Goal: Task Accomplishment & Management: Manage account settings

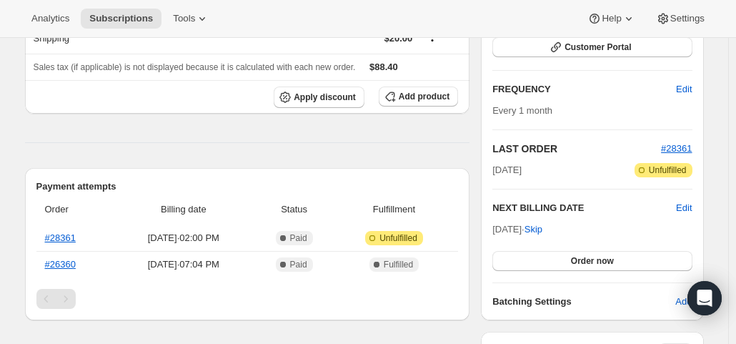
scroll to position [286, 0]
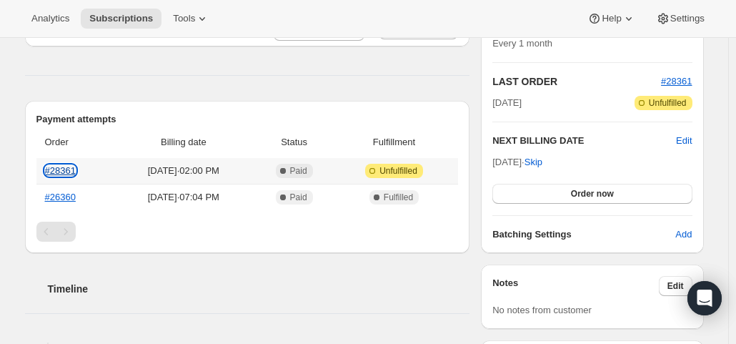
click at [63, 169] on link "#28361" at bounding box center [60, 170] width 31 height 11
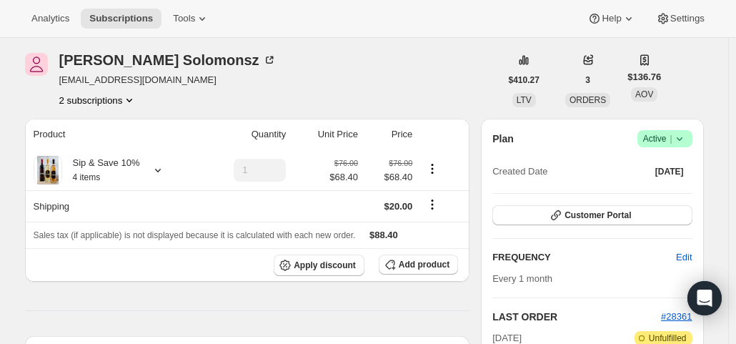
scroll to position [71, 0]
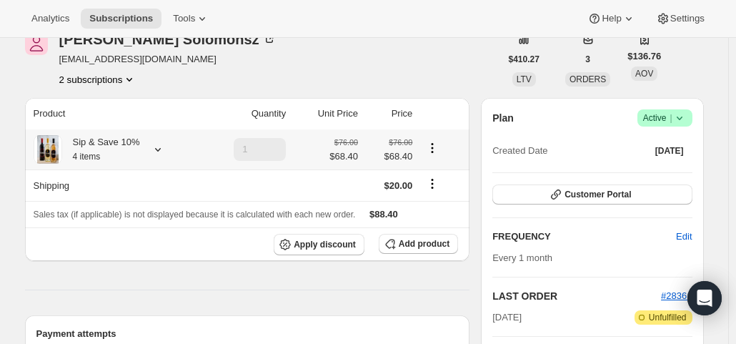
click at [158, 151] on icon at bounding box center [158, 149] width 14 height 14
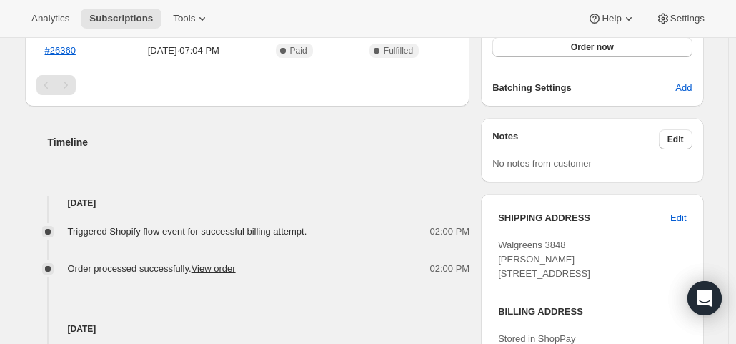
scroll to position [357, 0]
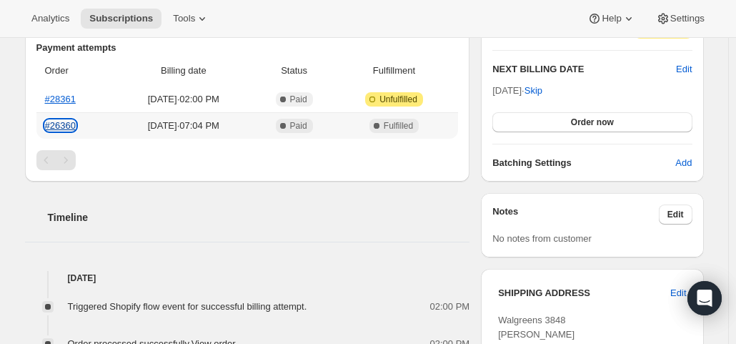
click at [63, 124] on link "#26360" at bounding box center [60, 125] width 31 height 11
click at [69, 94] on link "#28361" at bounding box center [60, 99] width 31 height 11
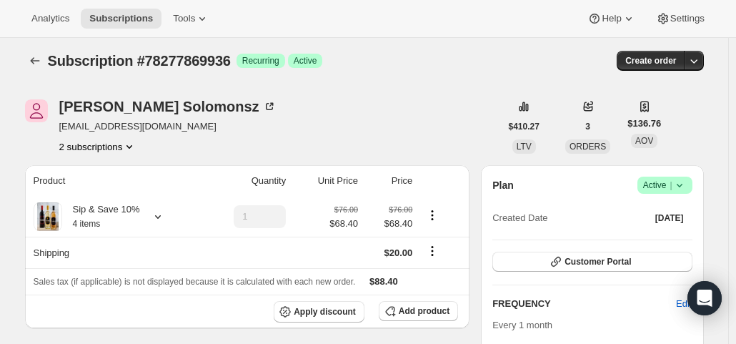
scroll to position [0, 0]
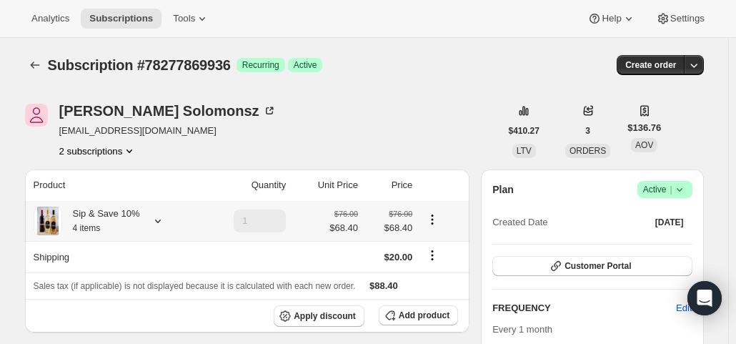
click at [160, 216] on icon at bounding box center [158, 221] width 14 height 14
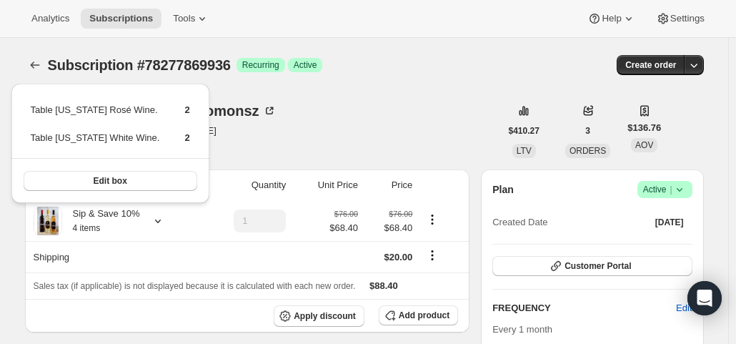
click at [453, 74] on div "Subscription #78277869936 Success Recurring Success Active" at bounding box center [255, 65] width 414 height 20
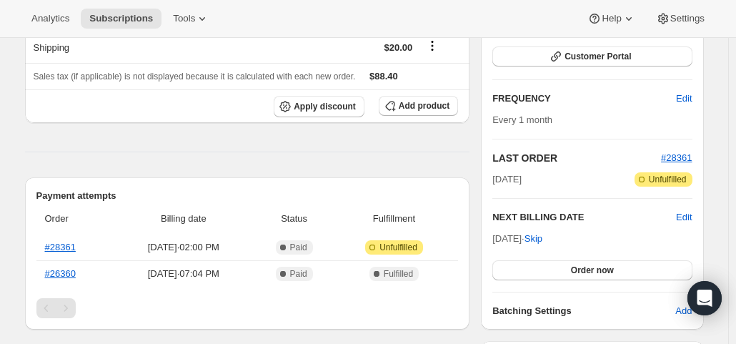
scroll to position [214, 0]
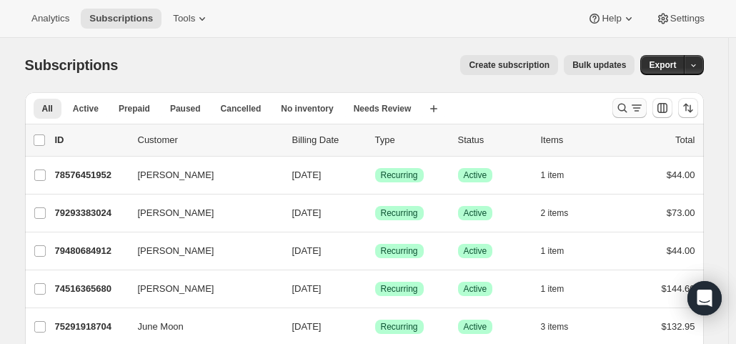
click at [642, 104] on icon "Search and filter results" at bounding box center [637, 108] width 14 height 14
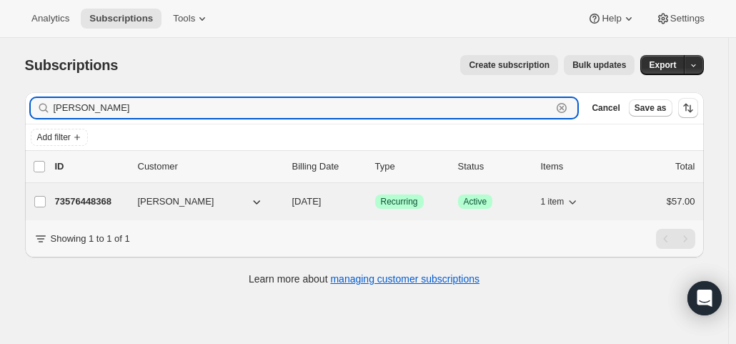
type input "patricia hopkins"
click at [315, 201] on span "10/01/2025" at bounding box center [306, 201] width 29 height 11
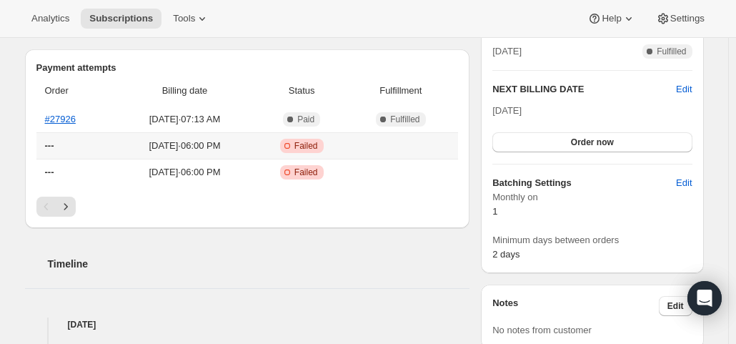
scroll to position [357, 0]
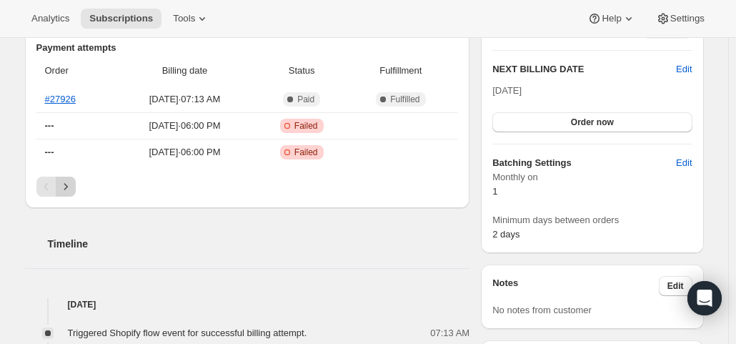
click at [71, 185] on icon "Next" at bounding box center [66, 186] width 14 height 14
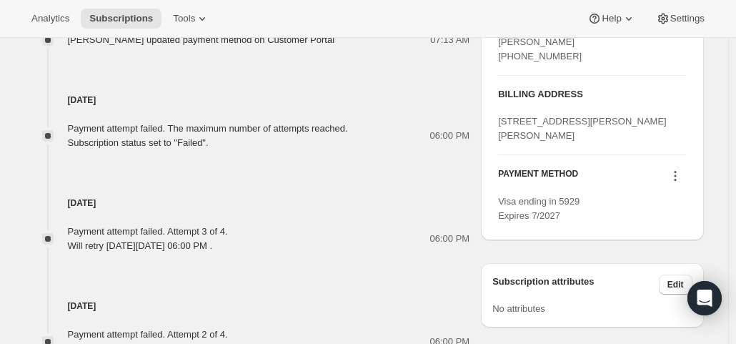
scroll to position [929, 0]
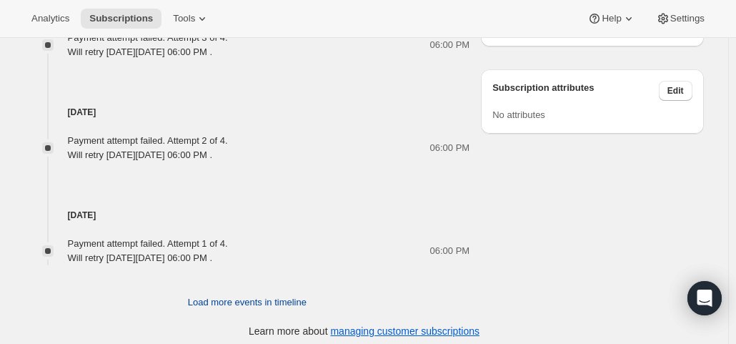
click at [240, 304] on span "Load more events in timeline" at bounding box center [247, 302] width 119 height 14
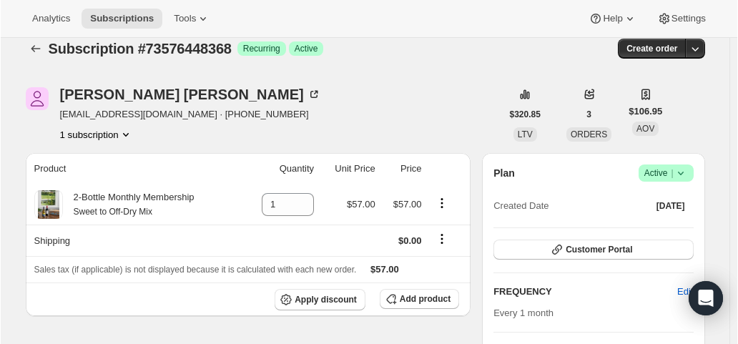
scroll to position [10, 0]
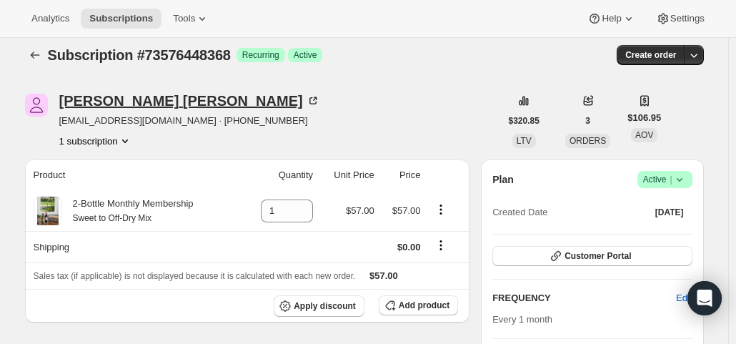
click at [114, 99] on div "Patricia Hopkins" at bounding box center [189, 101] width 261 height 14
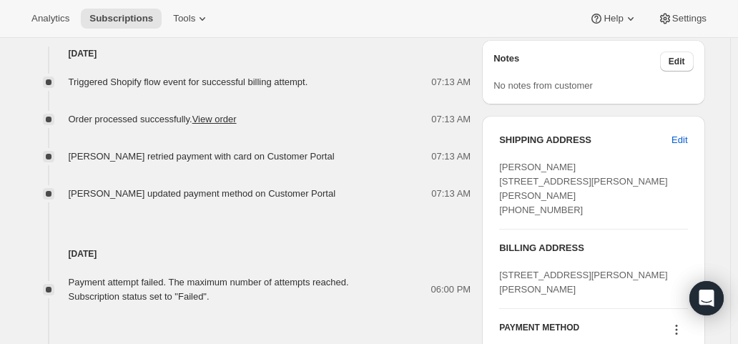
scroll to position [510, 0]
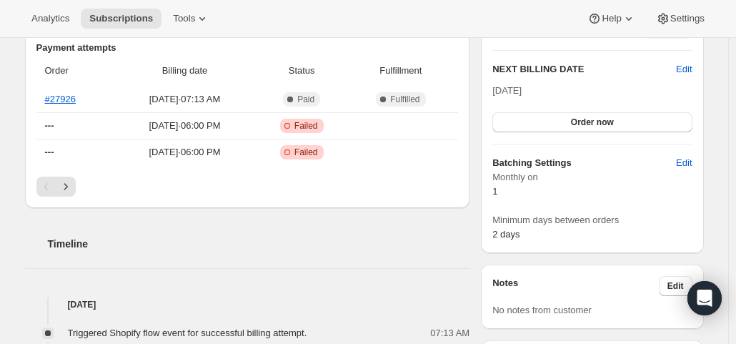
scroll to position [429, 0]
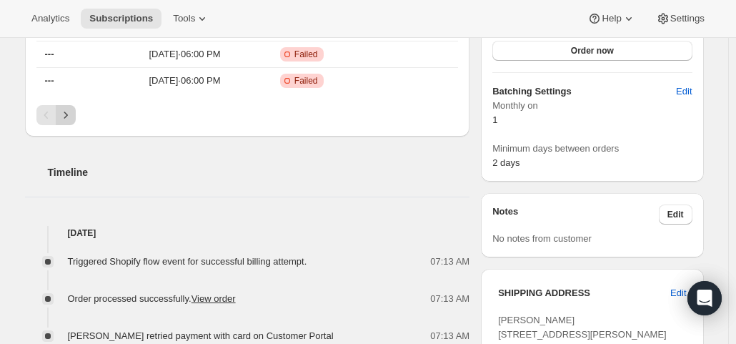
click at [70, 118] on icon "Next" at bounding box center [66, 115] width 14 height 14
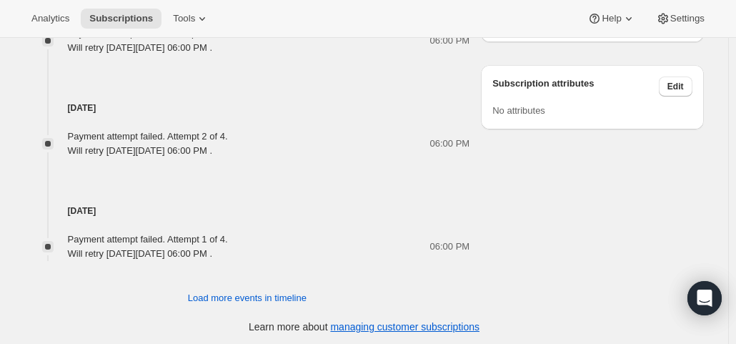
scroll to position [935, 0]
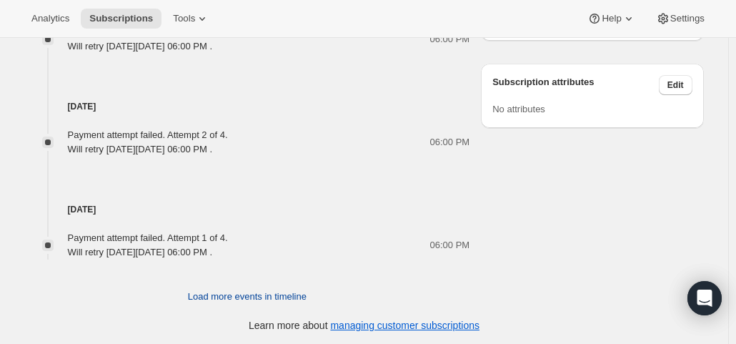
click at [226, 291] on span "Load more events in timeline" at bounding box center [247, 297] width 119 height 14
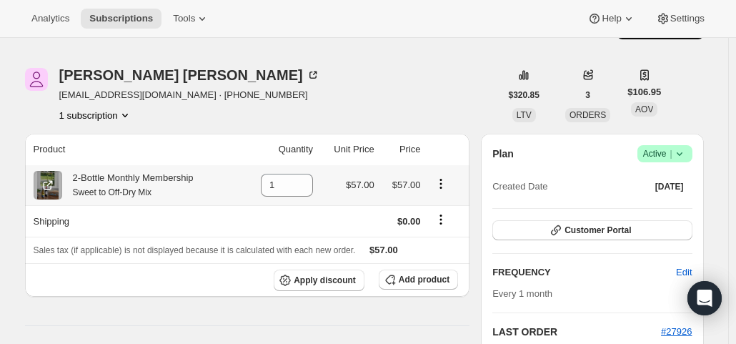
scroll to position [0, 0]
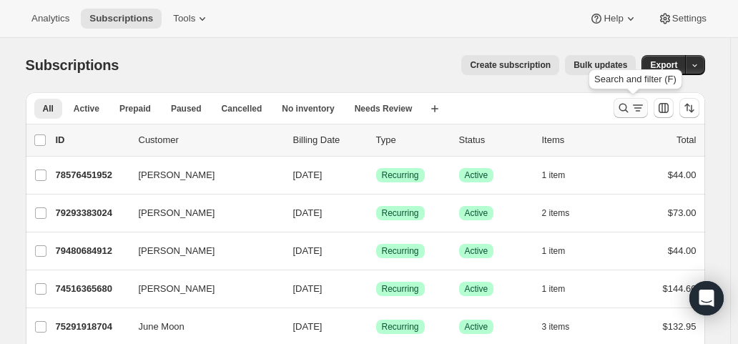
click at [631, 102] on icon "Search and filter results" at bounding box center [623, 108] width 14 height 14
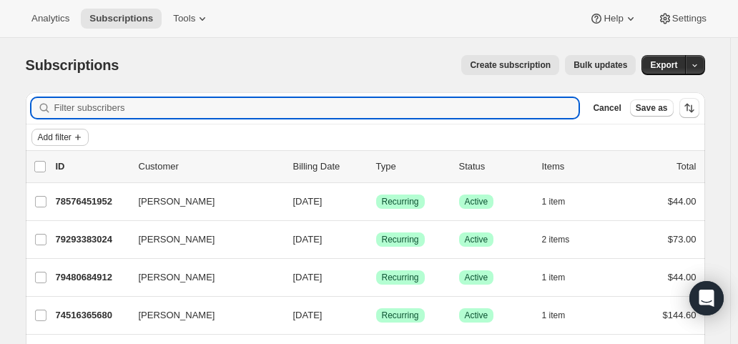
click at [67, 132] on span "Add filter" at bounding box center [55, 137] width 34 height 11
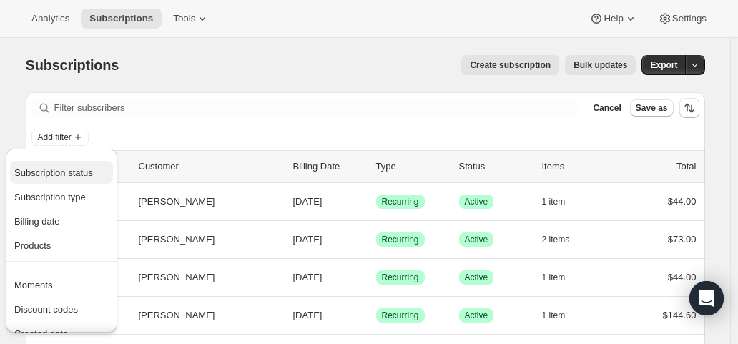
click at [66, 162] on button "Subscription status" at bounding box center [61, 172] width 103 height 23
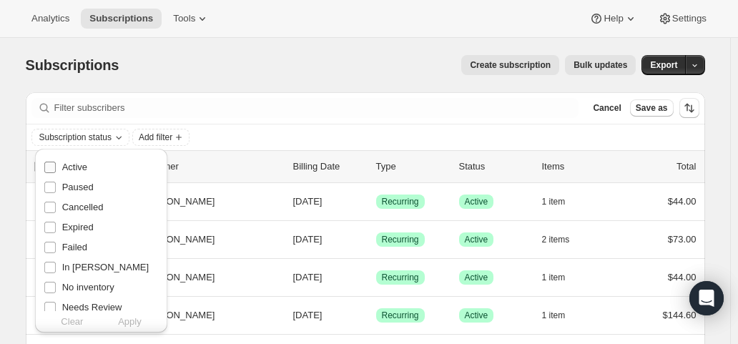
click at [66, 162] on span "Active" at bounding box center [74, 167] width 25 height 11
click at [56, 162] on input "Active" at bounding box center [49, 167] width 11 height 11
checkbox input "true"
click at [134, 320] on span "Apply" at bounding box center [130, 322] width 24 height 14
click at [173, 137] on span "Add filter" at bounding box center [159, 137] width 34 height 11
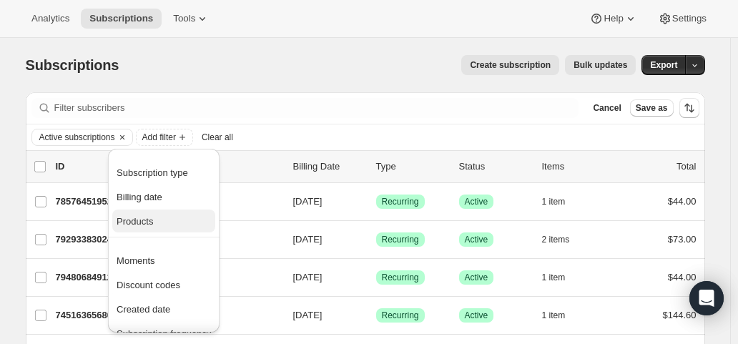
click at [149, 219] on span "Products" at bounding box center [135, 221] width 36 height 11
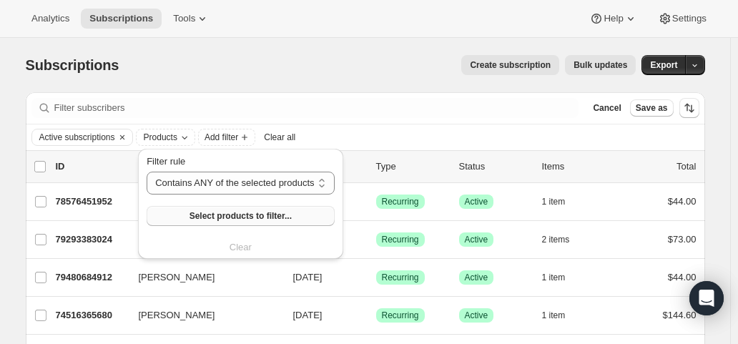
click at [180, 214] on button "Select products to filter..." at bounding box center [240, 216] width 187 height 20
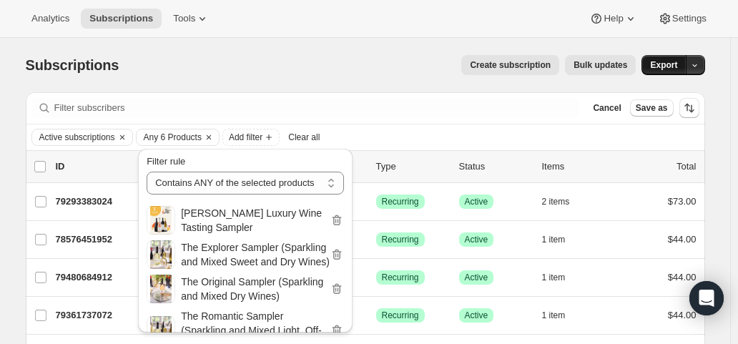
click at [663, 66] on span "Export" at bounding box center [663, 64] width 27 height 11
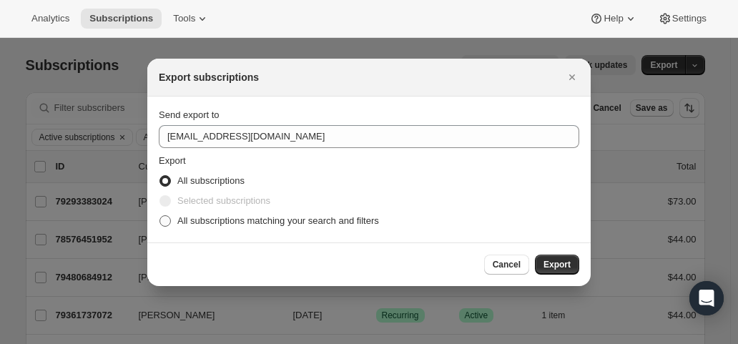
click at [206, 212] on label "All subscriptions matching your search and filters" at bounding box center [269, 221] width 220 height 20
click at [160, 215] on input "All subscriptions matching your search and filters" at bounding box center [159, 215] width 1 height 1
radio input "true"
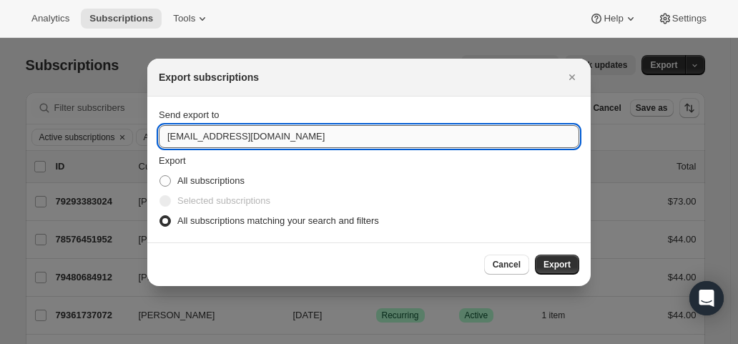
drag, startPoint x: 189, startPoint y: 138, endPoint x: 167, endPoint y: 139, distance: 21.5
click at [167, 139] on input "hello@wineshopathome.com" at bounding box center [369, 136] width 420 height 23
type input "mfletcher@wineshopathome.com"
click at [545, 257] on button "Export" at bounding box center [557, 264] width 44 height 20
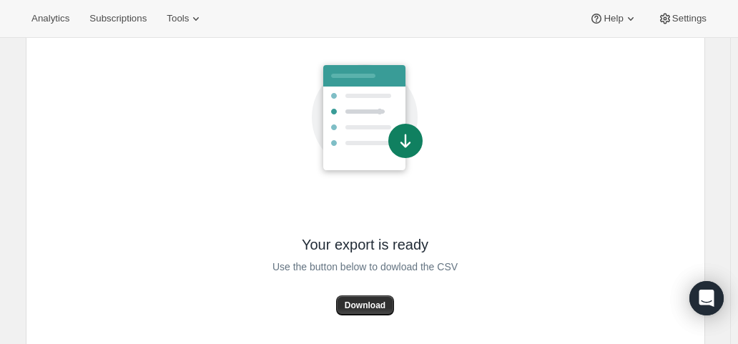
scroll to position [121, 0]
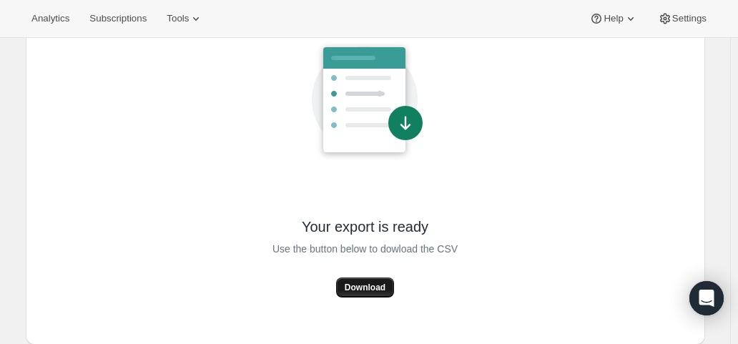
click at [367, 285] on span "Download" at bounding box center [365, 287] width 41 height 11
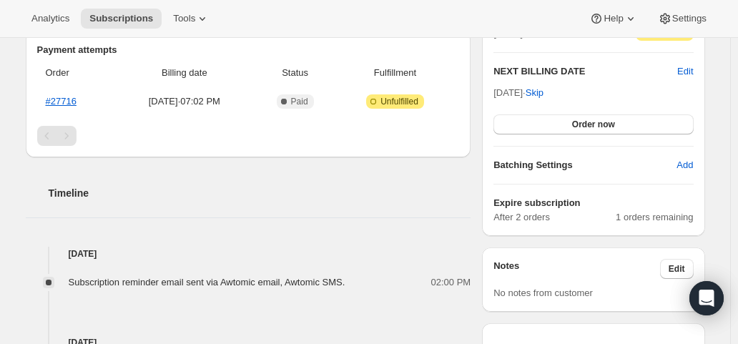
scroll to position [357, 0]
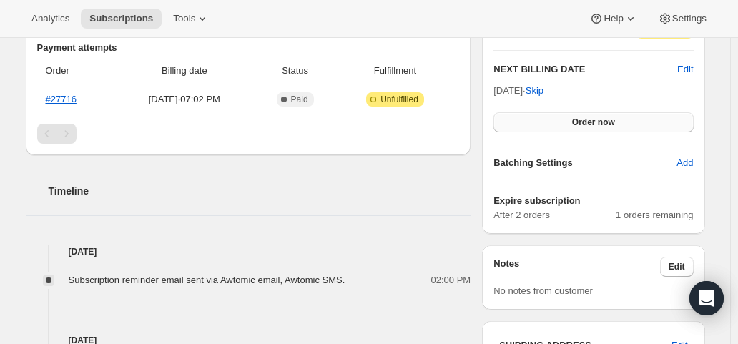
click at [548, 124] on button "Order now" at bounding box center [592, 122] width 199 height 20
click at [548, 124] on button "Click to confirm" at bounding box center [592, 122] width 199 height 20
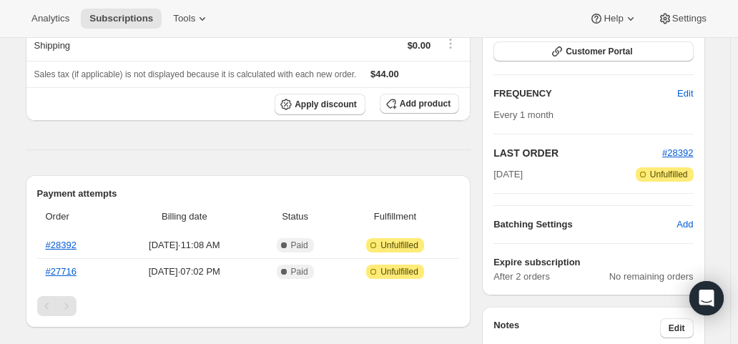
scroll to position [286, 0]
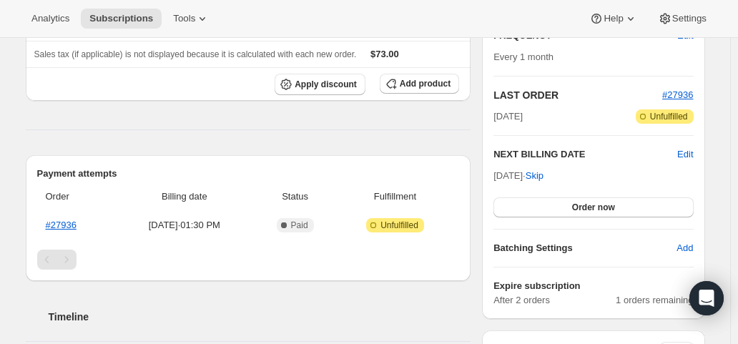
scroll to position [286, 0]
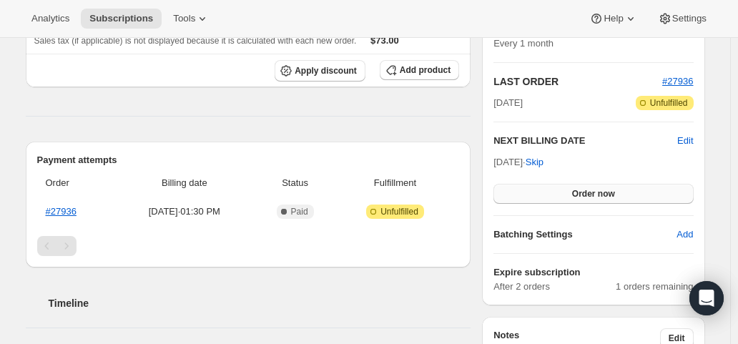
click at [573, 191] on button "Order now" at bounding box center [592, 194] width 199 height 20
click at [573, 191] on span "Click to confirm" at bounding box center [592, 193] width 65 height 11
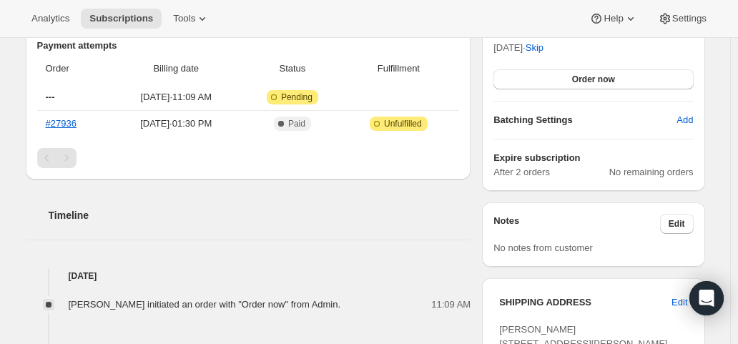
scroll to position [429, 0]
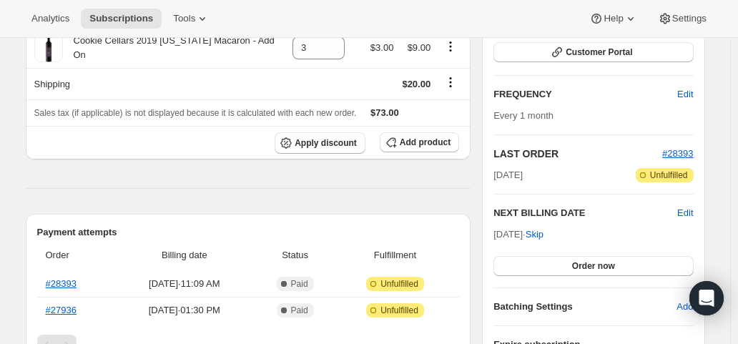
scroll to position [214, 0]
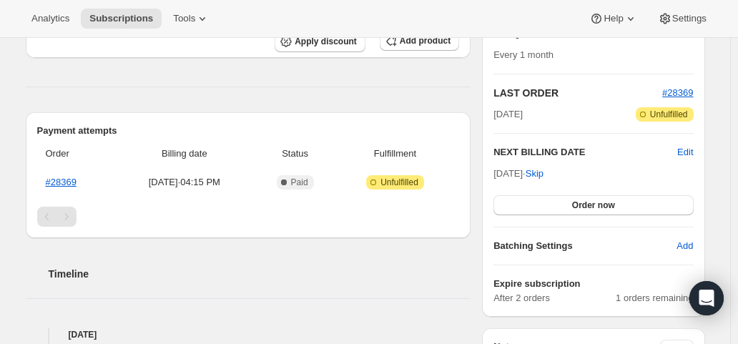
scroll to position [286, 0]
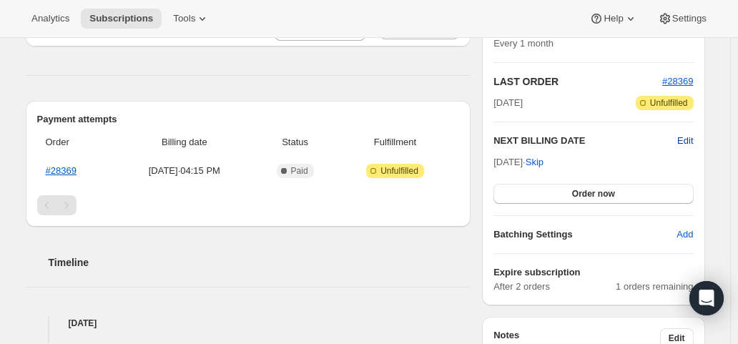
click at [688, 140] on span "Edit" at bounding box center [685, 141] width 16 height 14
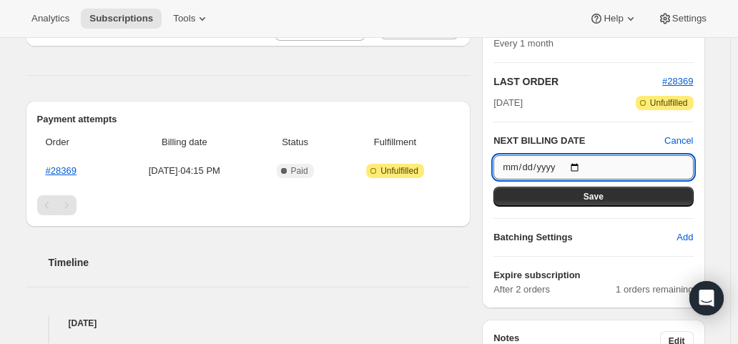
click at [579, 164] on input "2025-10-24" at bounding box center [592, 167] width 199 height 24
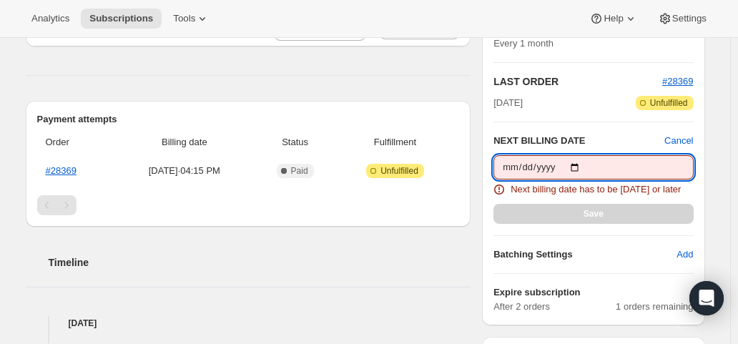
type input "2025-09-26"
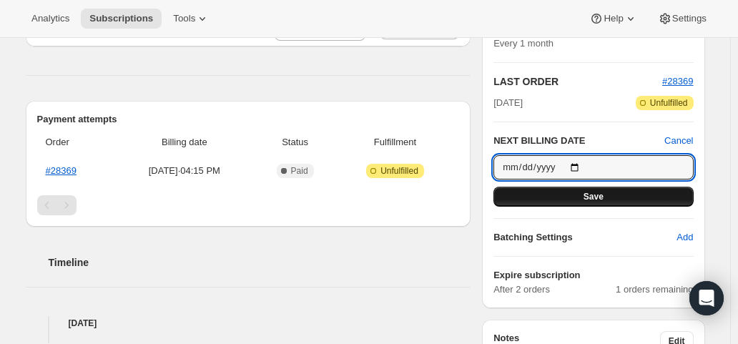
click at [611, 190] on button "Save" at bounding box center [592, 197] width 199 height 20
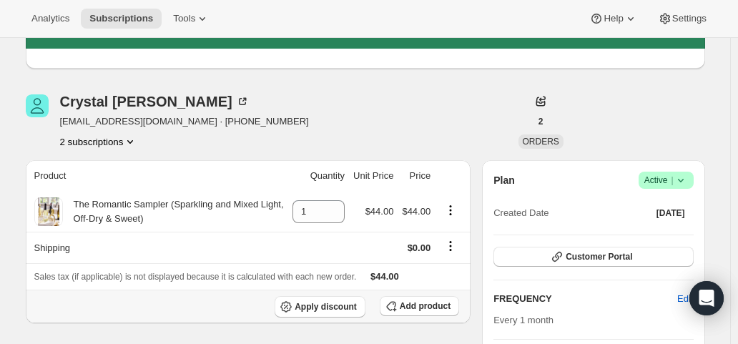
scroll to position [71, 0]
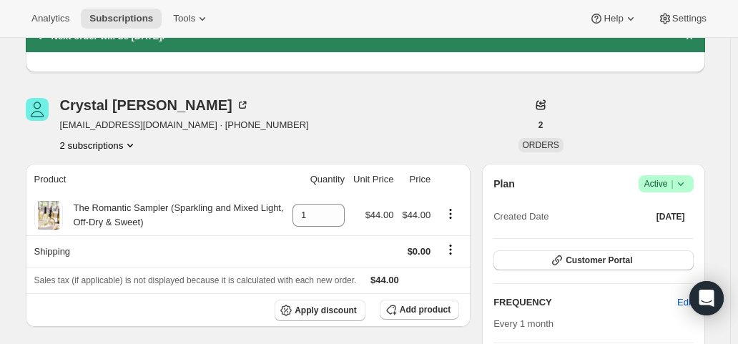
click at [99, 145] on button "2 subscriptions" at bounding box center [99, 145] width 78 height 14
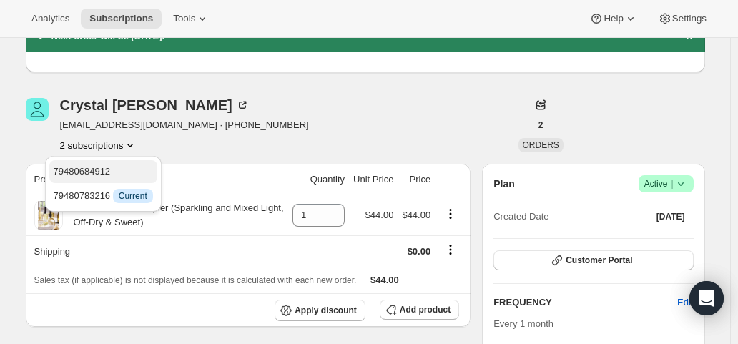
click at [96, 169] on span "79480684912" at bounding box center [82, 171] width 57 height 11
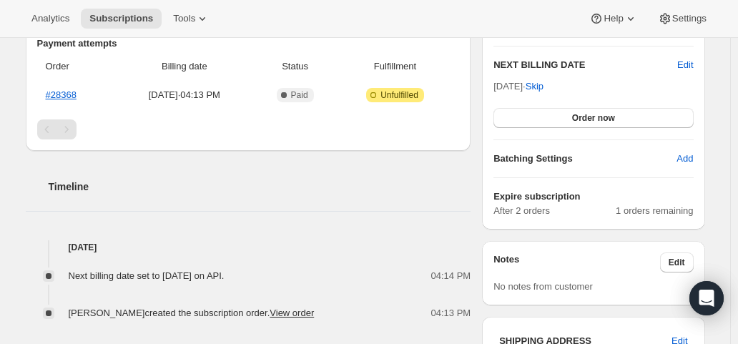
scroll to position [500, 0]
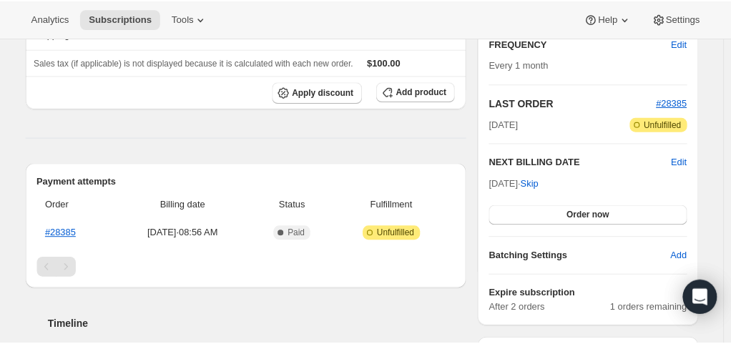
scroll to position [286, 0]
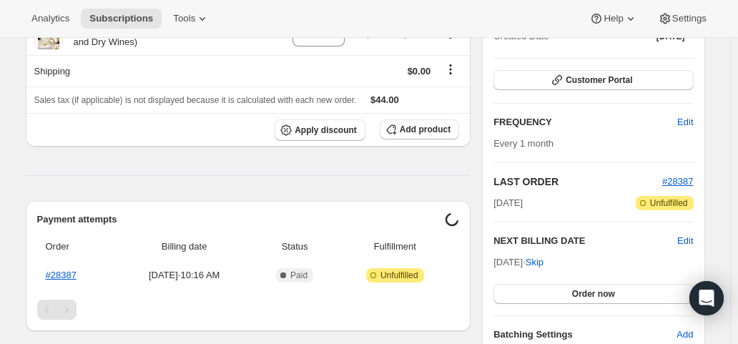
scroll to position [214, 0]
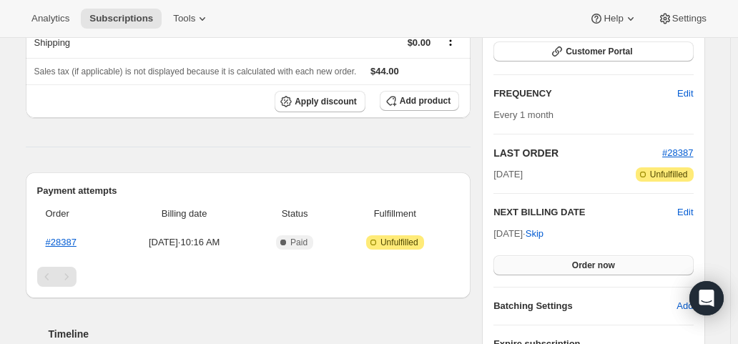
click at [617, 255] on button "Order now" at bounding box center [592, 265] width 199 height 20
click at [617, 255] on button "Click to confirm" at bounding box center [592, 265] width 199 height 20
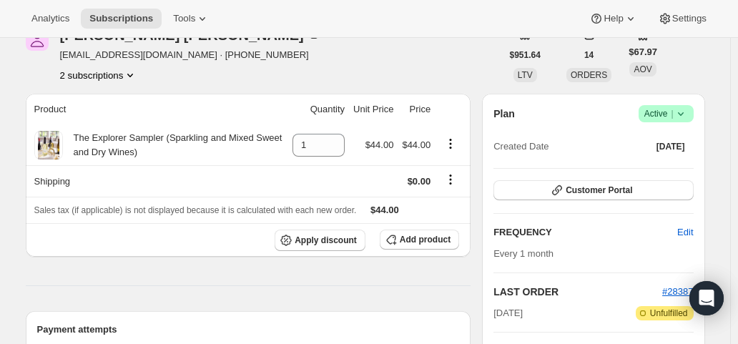
scroll to position [214, 0]
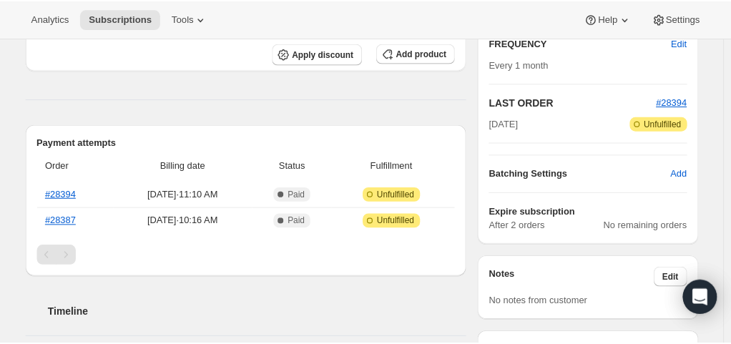
scroll to position [286, 0]
